Goal: Navigation & Orientation: Find specific page/section

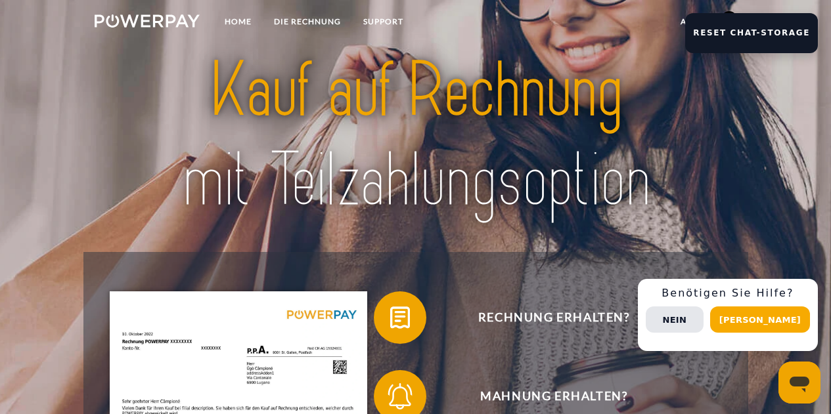
click at [786, 318] on button "[PERSON_NAME]" at bounding box center [760, 320] width 100 height 26
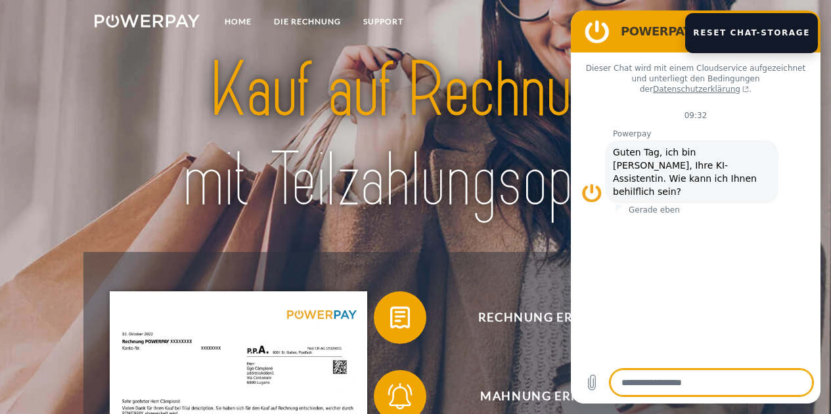
click at [749, 28] on button "Reset Chat-Storage" at bounding box center [751, 33] width 133 height 40
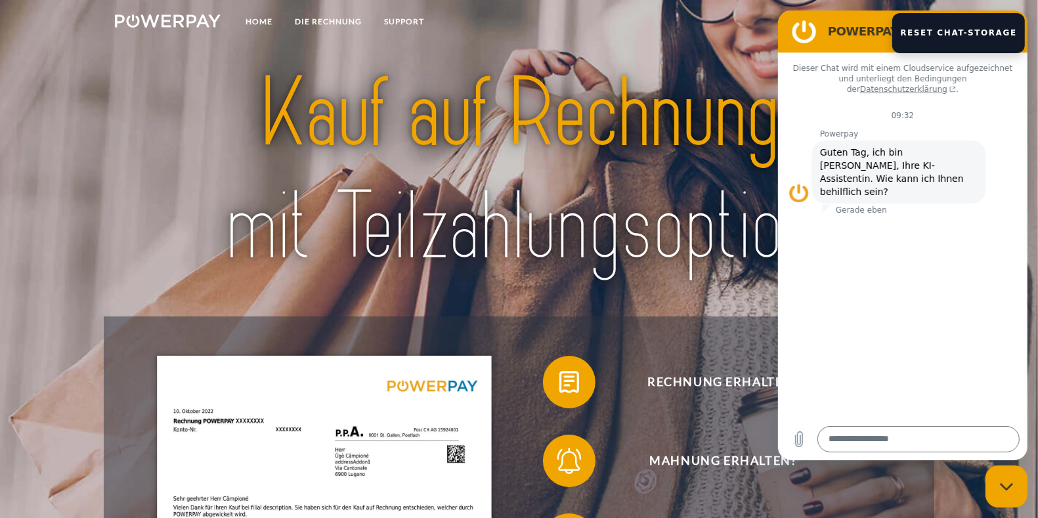
click at [830, 414] on div "Messaging-Fenster schließen" at bounding box center [1006, 485] width 39 height 39
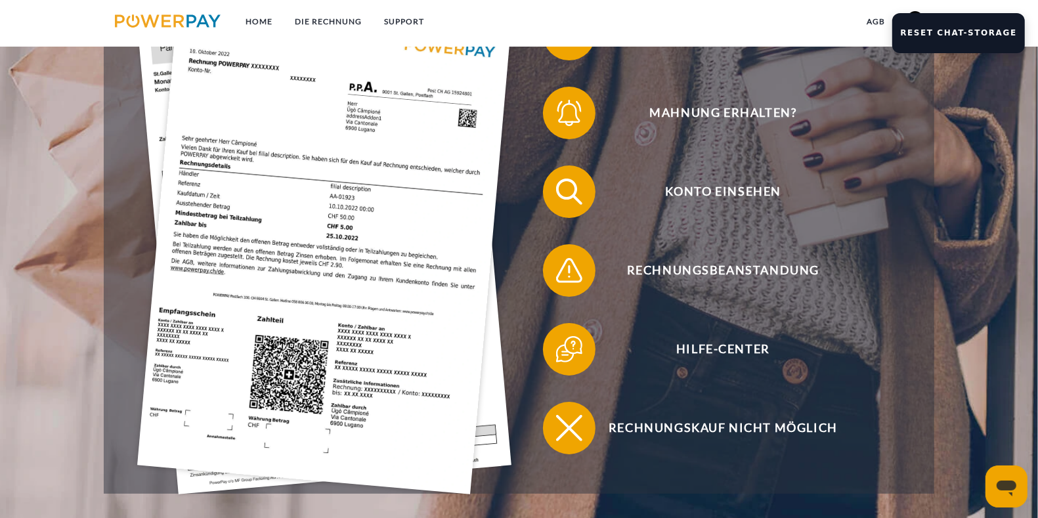
scroll to position [328, 0]
